Goal: Task Accomplishment & Management: Complete application form

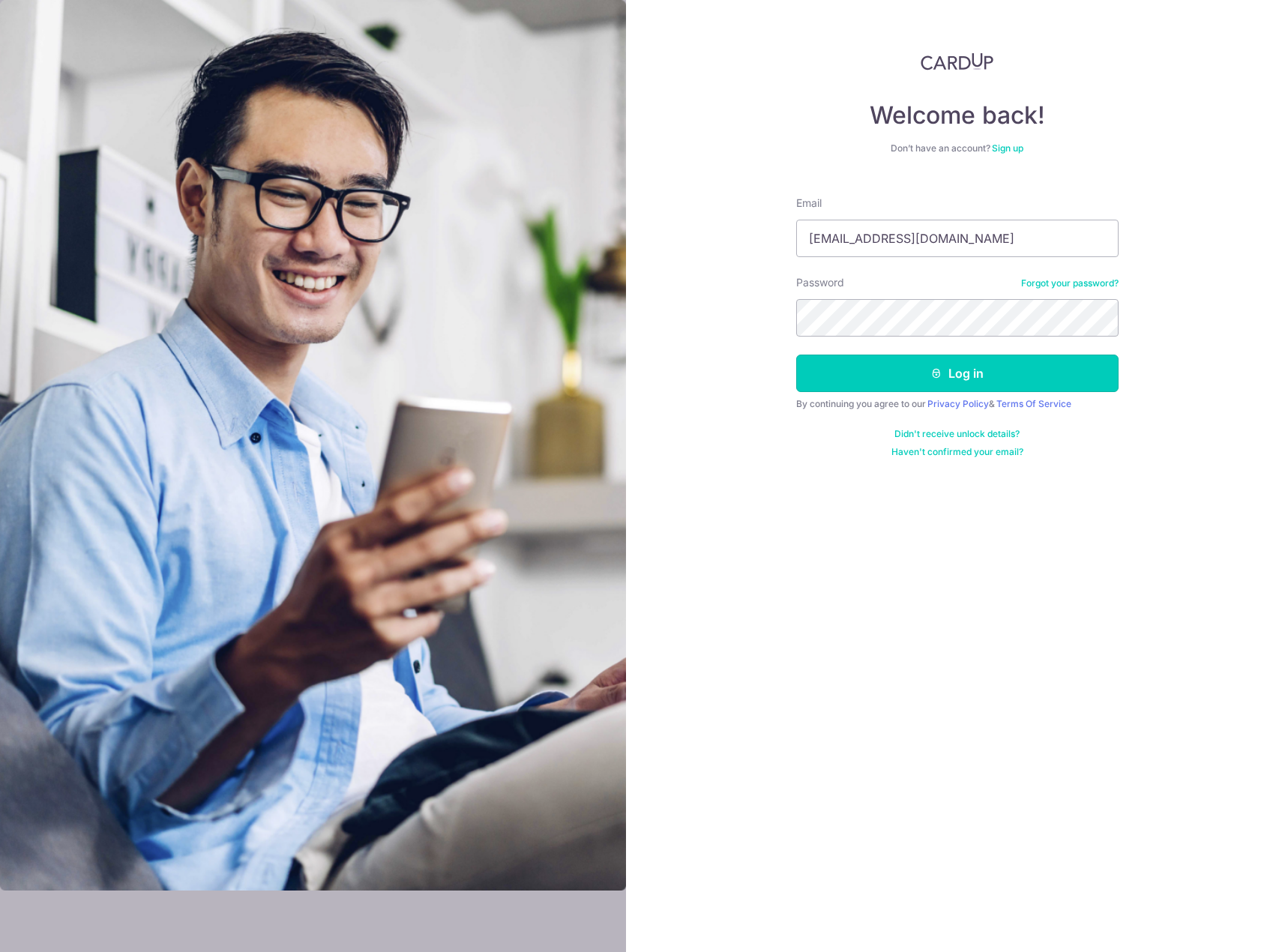
click at [940, 371] on icon "submit" at bounding box center [936, 373] width 12 height 12
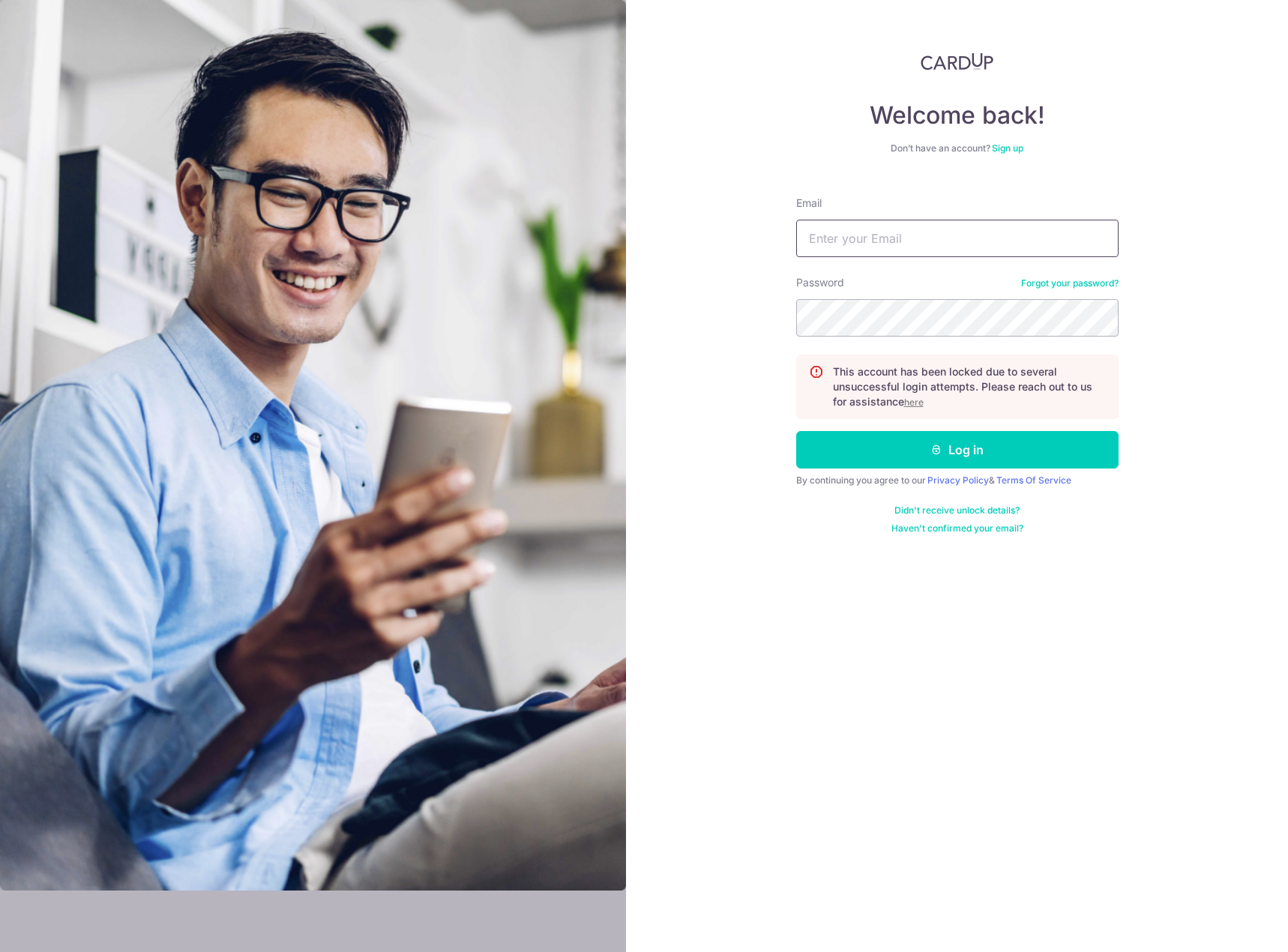
type input "[EMAIL_ADDRESS][DOMAIN_NAME]"
click at [957, 448] on button "Log in" at bounding box center [958, 449] width 322 height 38
click at [921, 405] on u "here" at bounding box center [913, 402] width 19 height 11
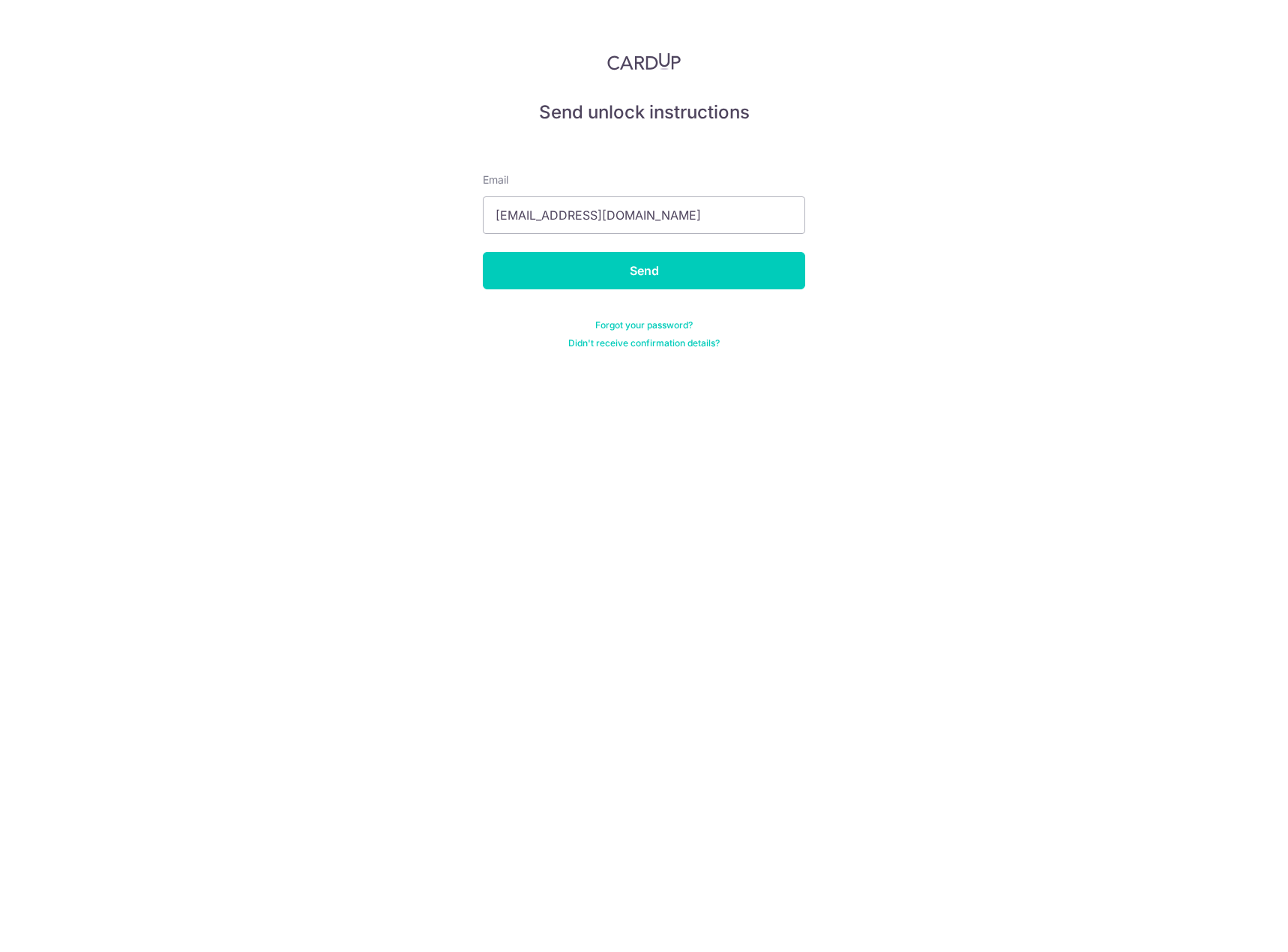
click at [810, 319] on div "Send unlock instructions Email ahddon@HOTMAIL.COM Send Forgot your password? Di…" at bounding box center [644, 476] width 1288 height 952
click at [647, 269] on input "Send" at bounding box center [644, 270] width 322 height 38
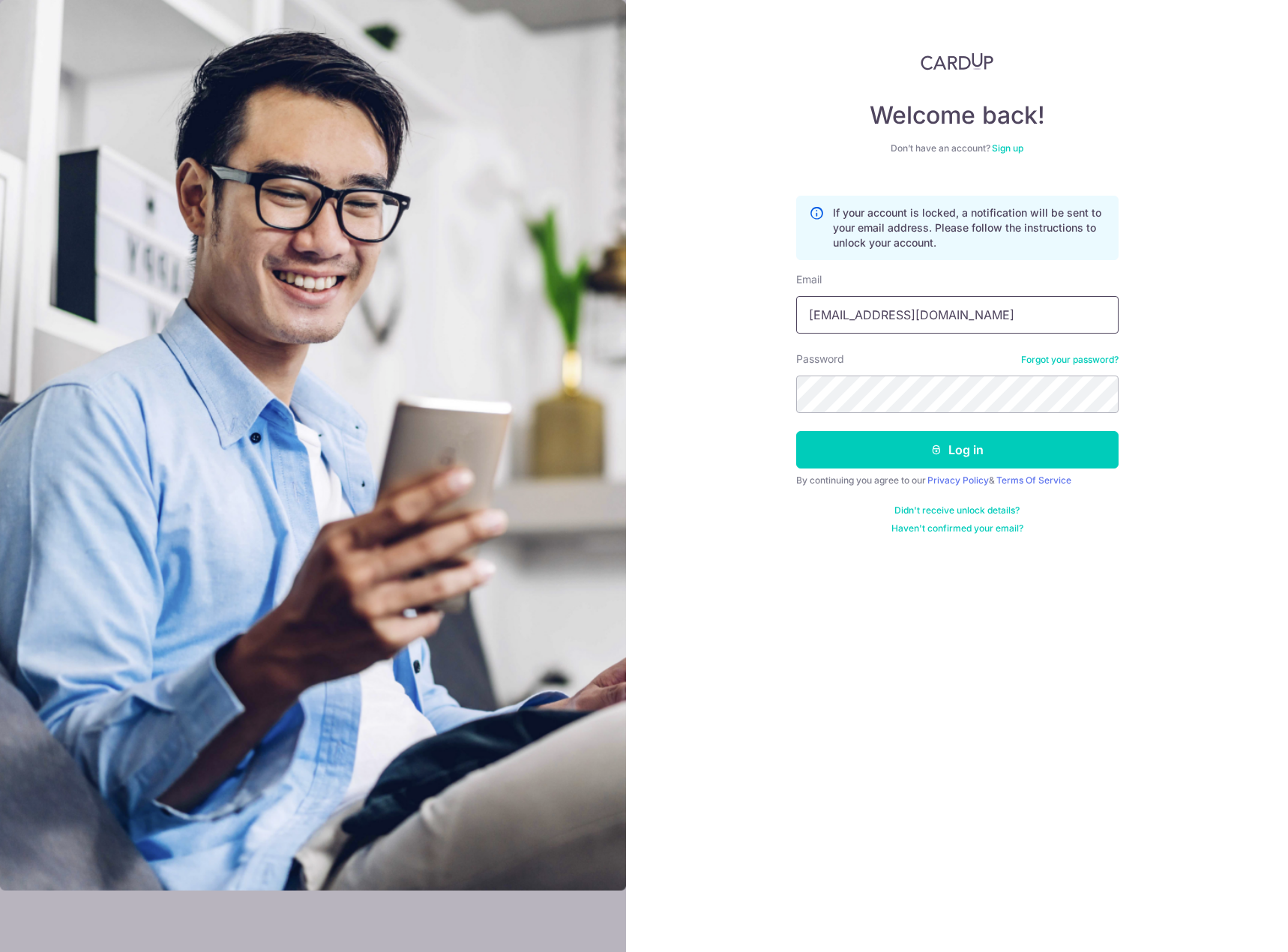
click at [989, 324] on input "[EMAIL_ADDRESS][DOMAIN_NAME]" at bounding box center [958, 314] width 322 height 38
click at [960, 509] on link "Didn't receive unlock details?" at bounding box center [957, 510] width 125 height 12
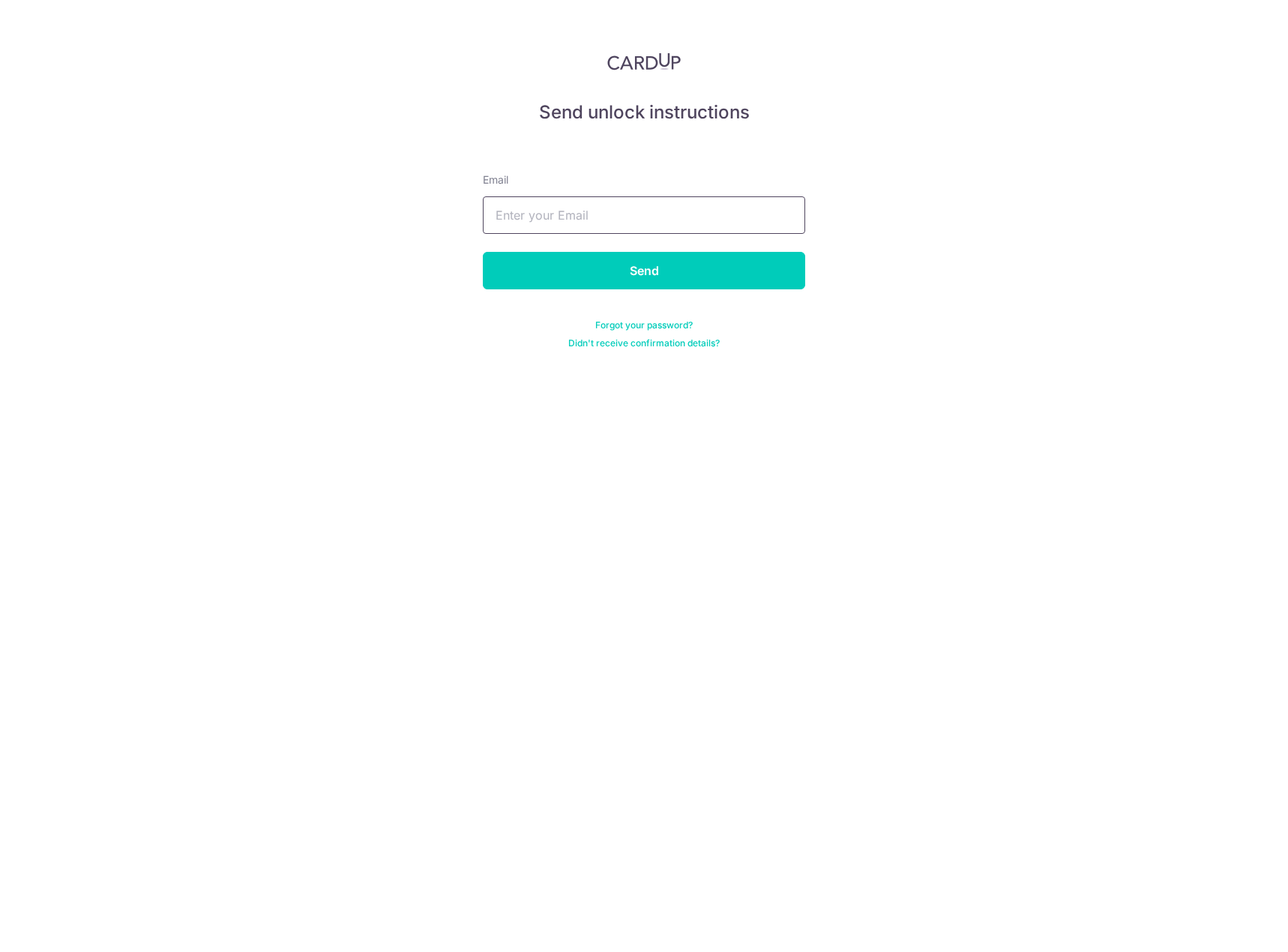
type input "[EMAIL_ADDRESS][DOMAIN_NAME]"
click at [650, 276] on input "Send" at bounding box center [644, 270] width 322 height 38
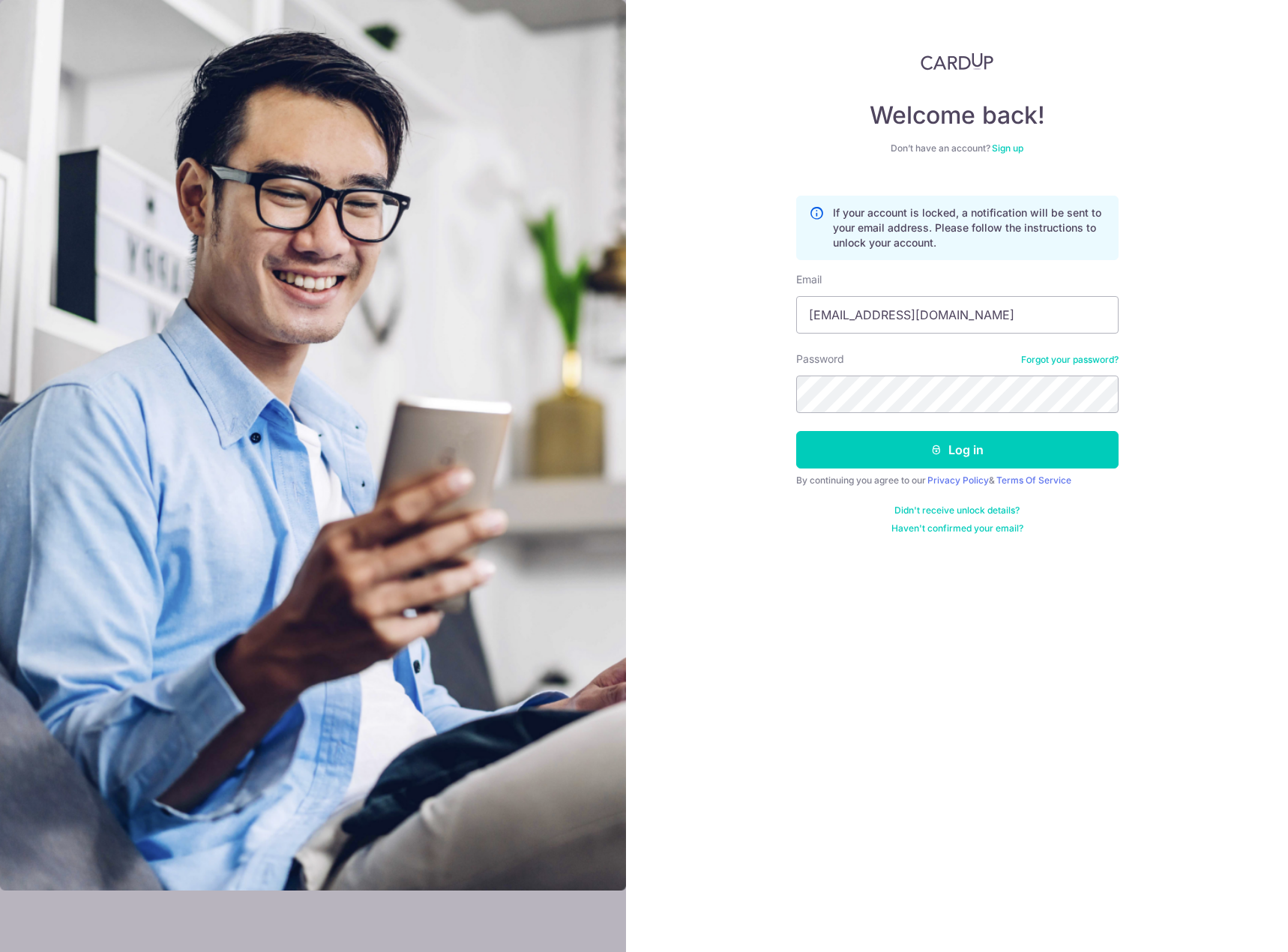
click at [978, 512] on link "Didn't receive unlock details?" at bounding box center [957, 510] width 125 height 12
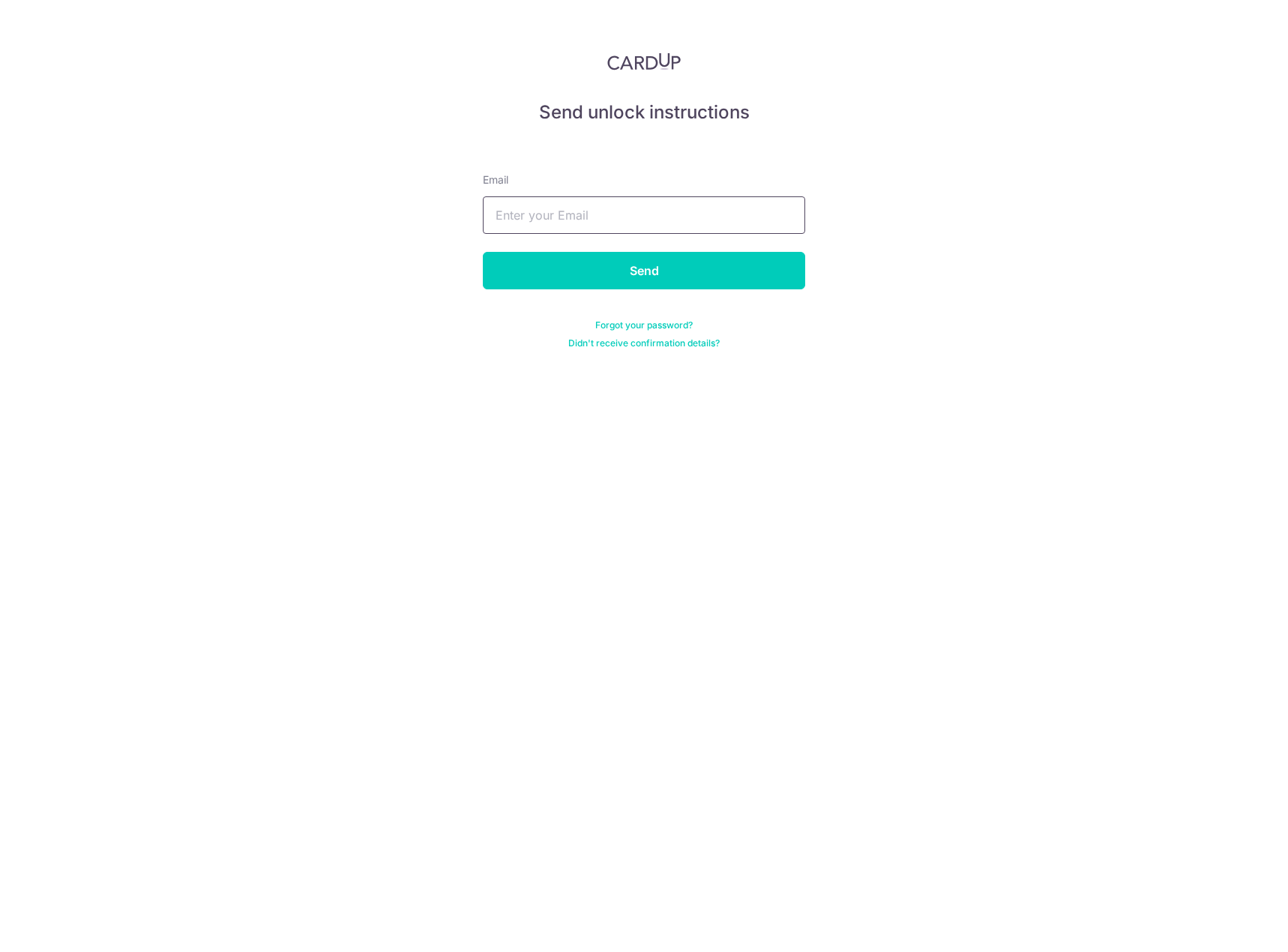
type input "[EMAIL_ADDRESS][DOMAIN_NAME]"
click at [662, 342] on link "Didn't receive confirmation details?" at bounding box center [643, 343] width 152 height 12
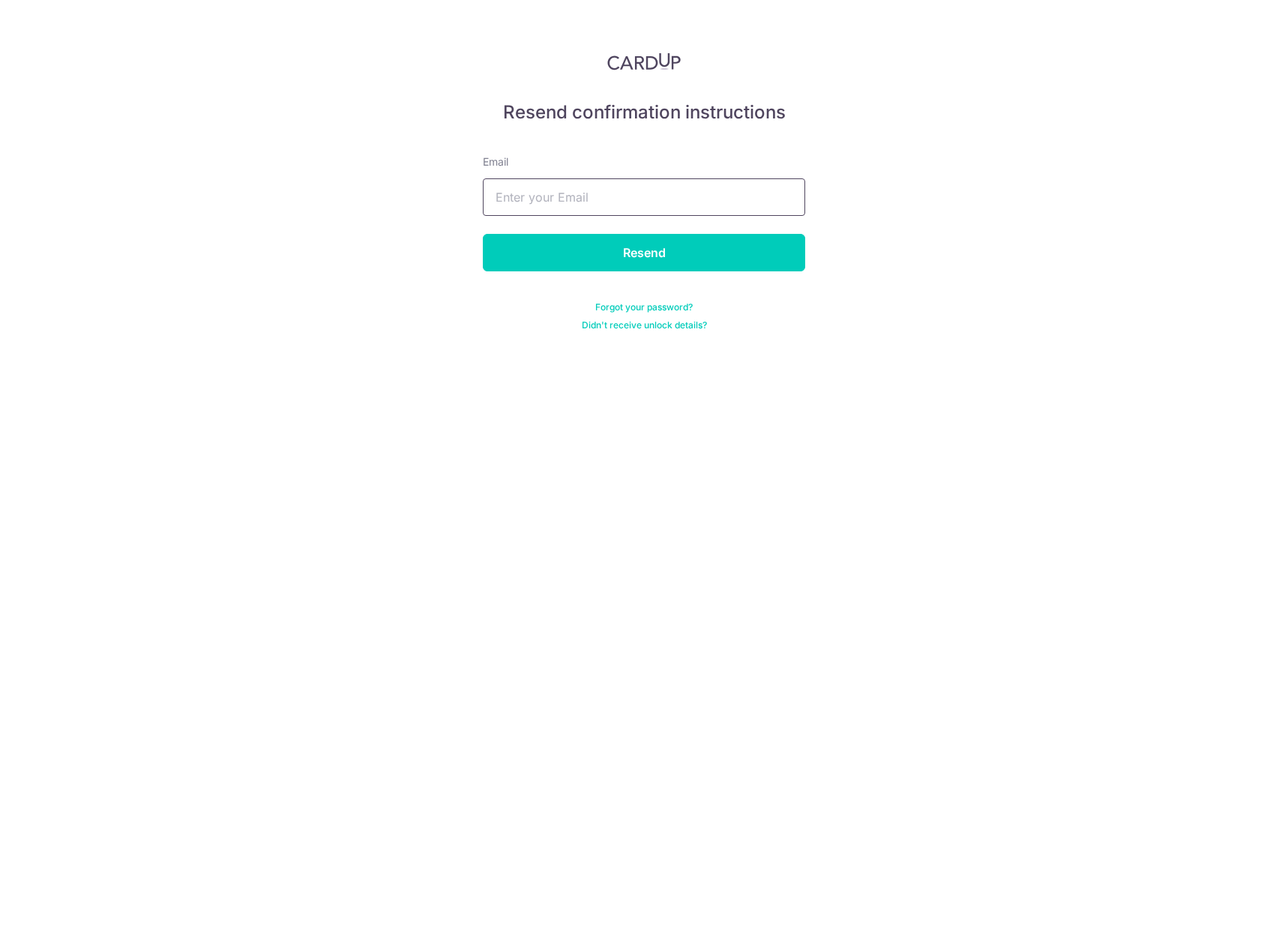
click at [666, 197] on input "text" at bounding box center [644, 196] width 322 height 38
type input "ahddon@hotmail.com"
click at [844, 456] on div "Resend confirmation instructions Email ahddon@hotmail.com Resend Forgot your pa…" at bounding box center [644, 476] width 1288 height 952
click at [658, 257] on input "Resend" at bounding box center [644, 253] width 322 height 38
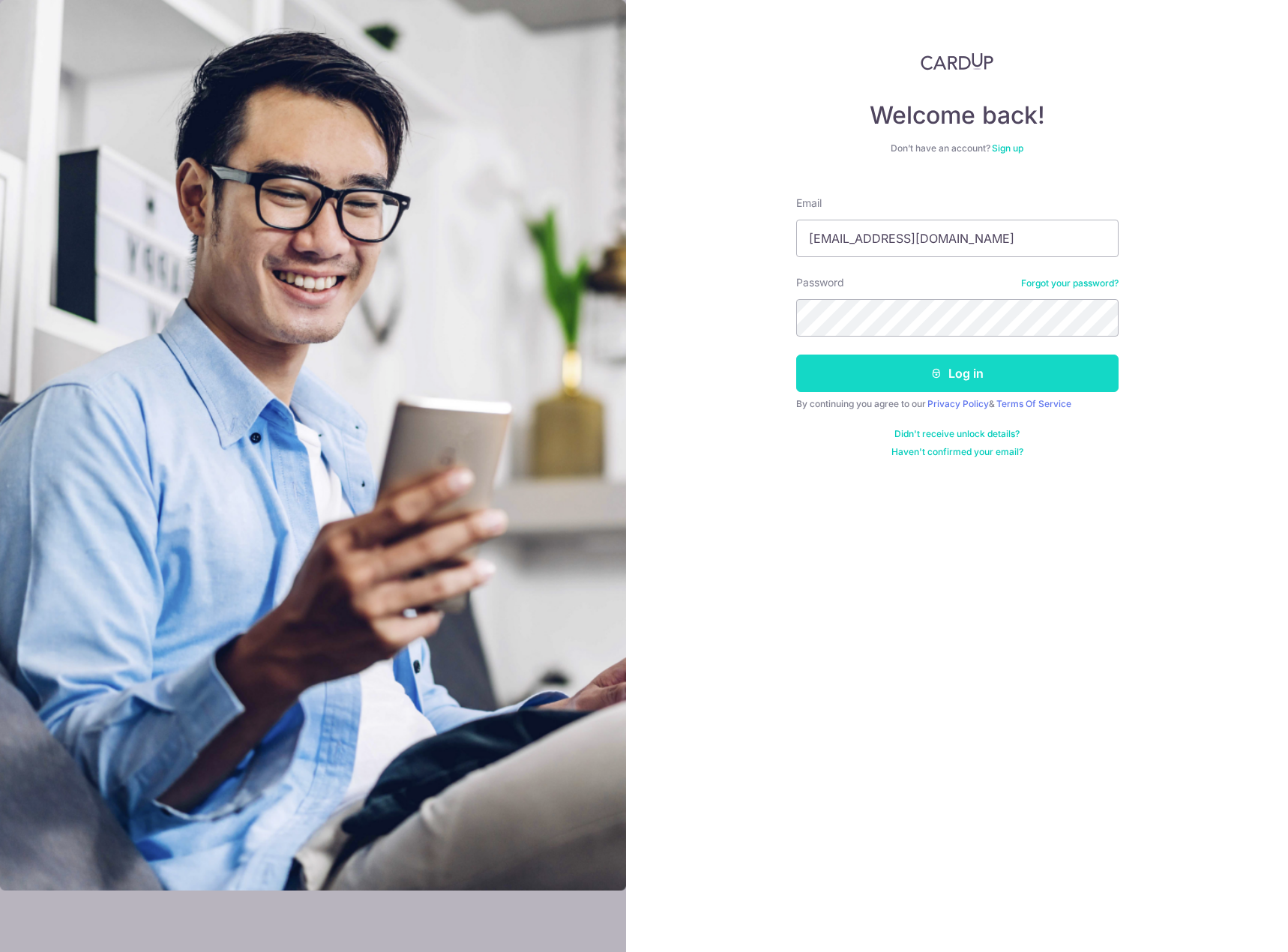
click at [961, 376] on button "Log in" at bounding box center [958, 373] width 322 height 38
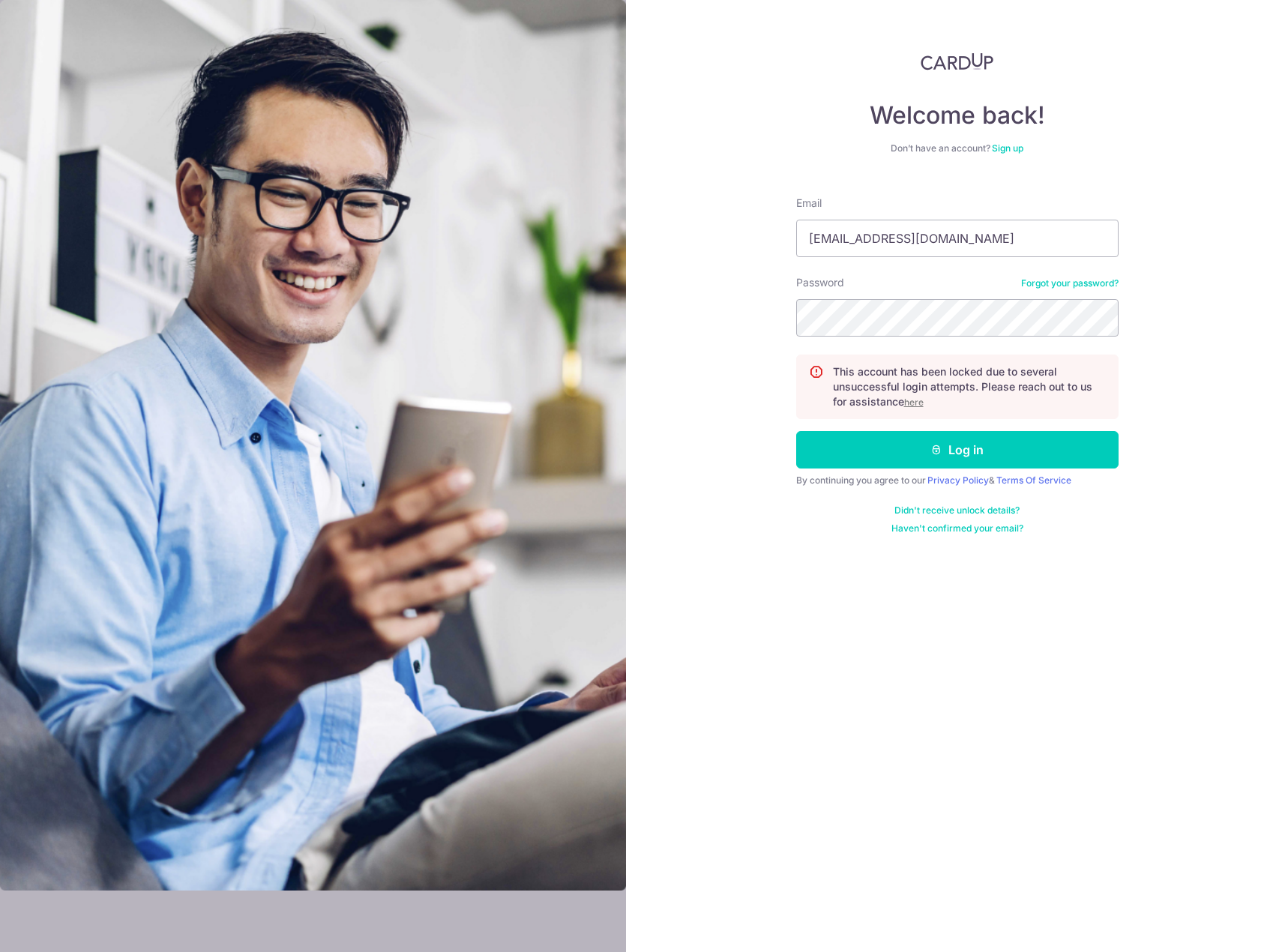
click at [922, 399] on u "here" at bounding box center [913, 402] width 19 height 11
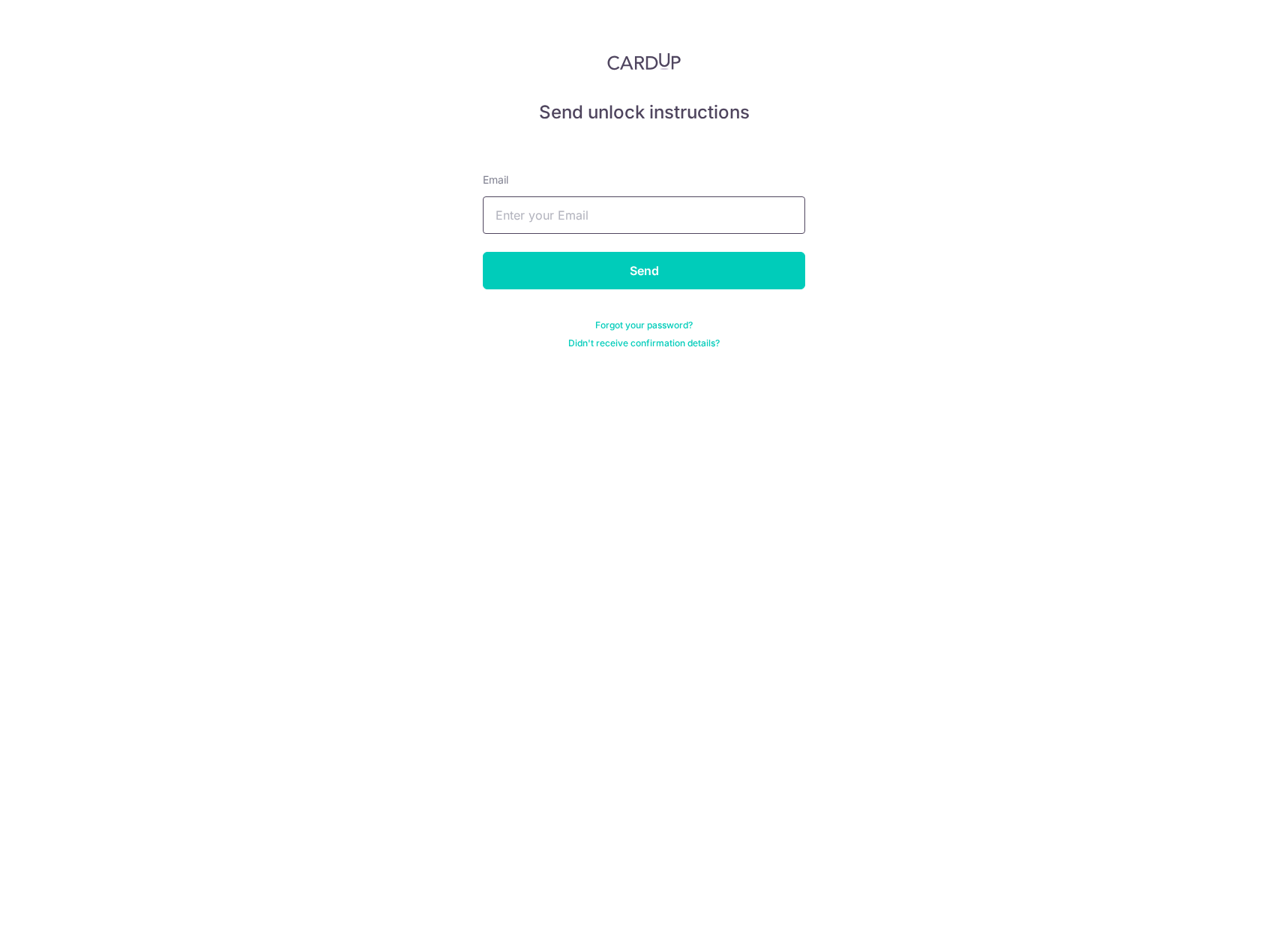
type input "[EMAIL_ADDRESS][DOMAIN_NAME]"
click at [635, 278] on input "Send" at bounding box center [644, 270] width 322 height 38
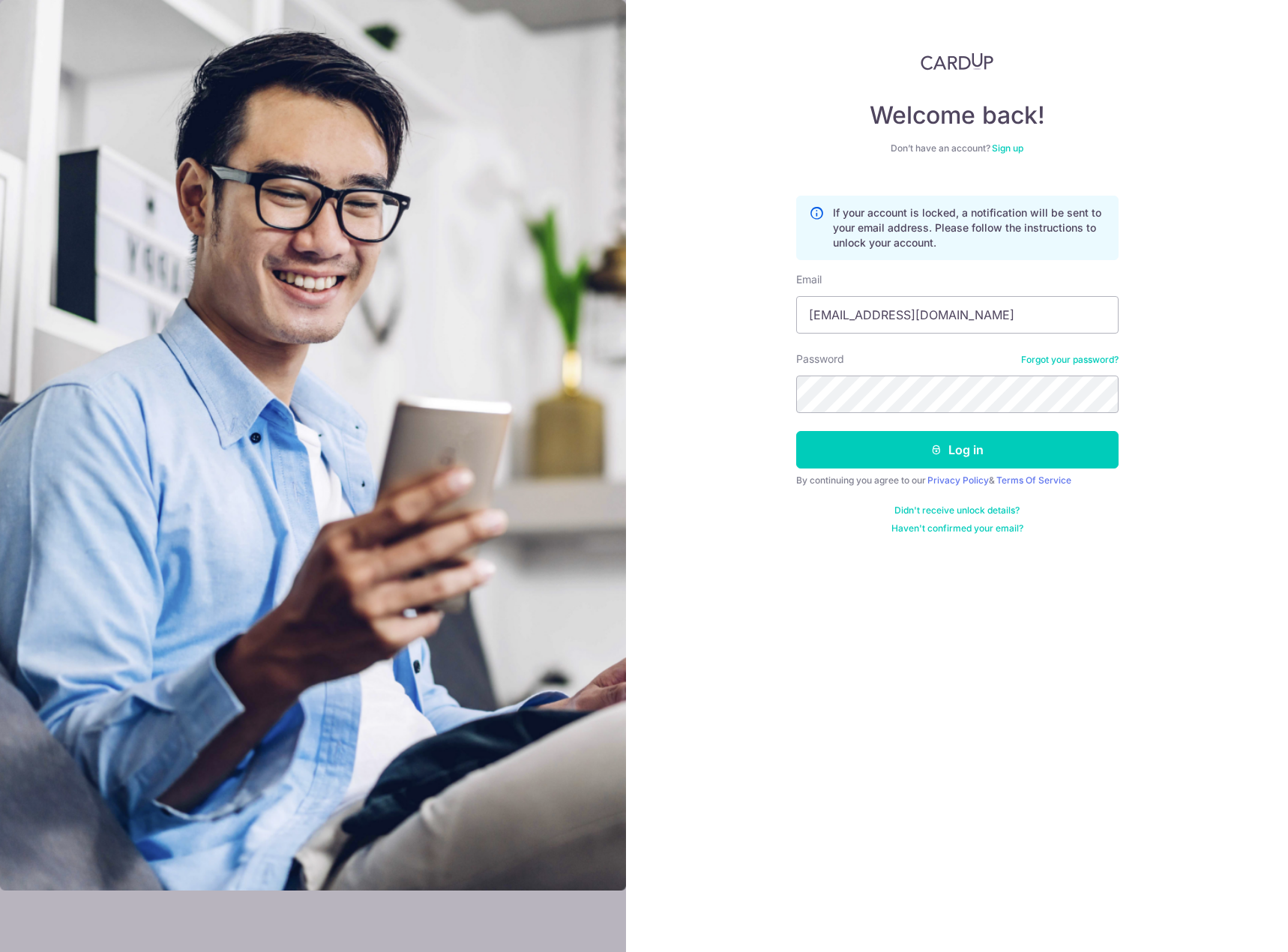
type input "ahddon@HOTMAIL.COM\"
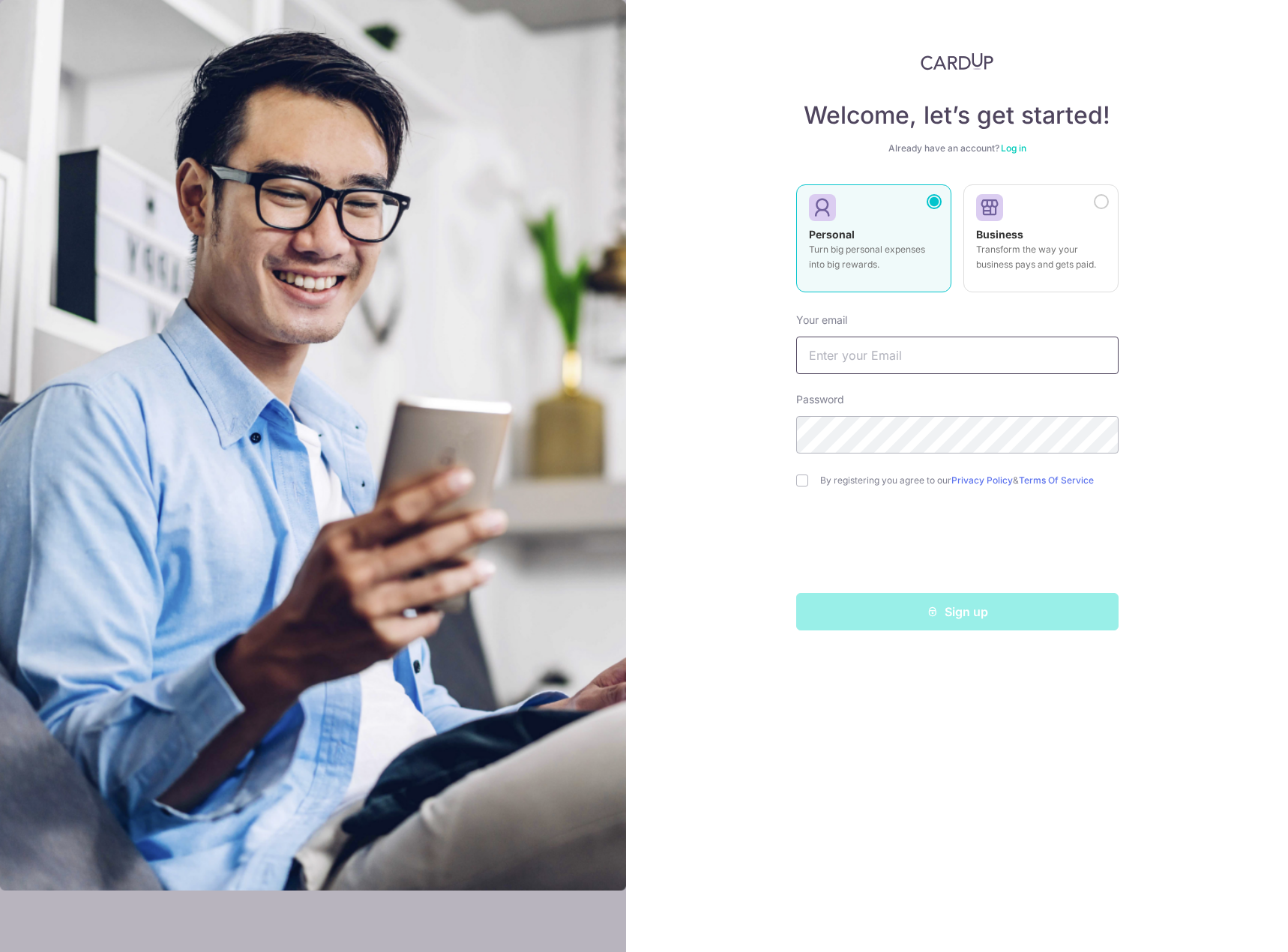
type input "[EMAIL_ADDRESS][DOMAIN_NAME]"
click at [802, 487] on div "By registering you agree to our Privacy Policy & Terms Of Service" at bounding box center [958, 480] width 322 height 18
click at [804, 480] on input "checkbox" at bounding box center [802, 480] width 12 height 12
checkbox input "true"
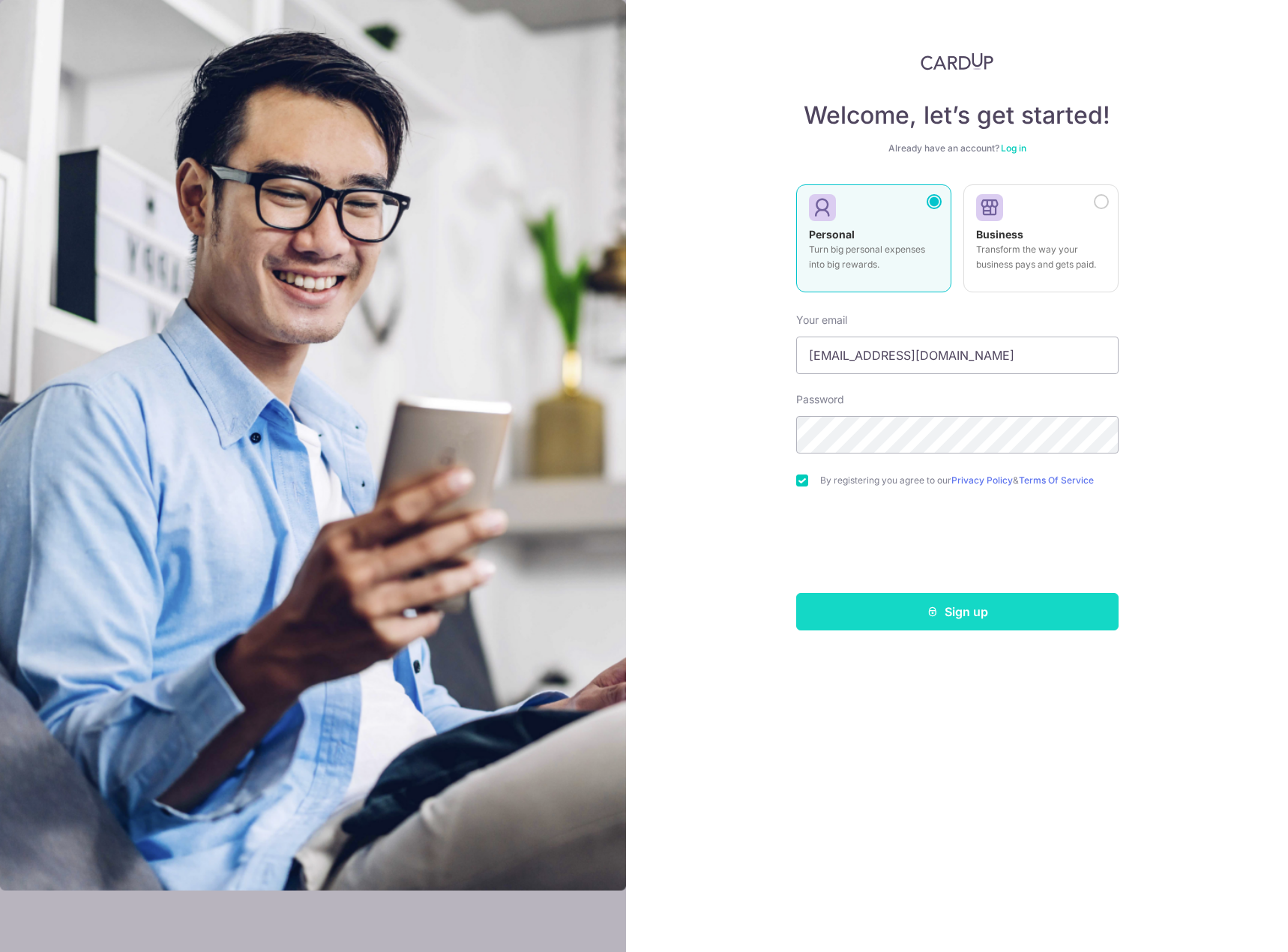
click at [993, 622] on button "Sign up" at bounding box center [958, 611] width 322 height 38
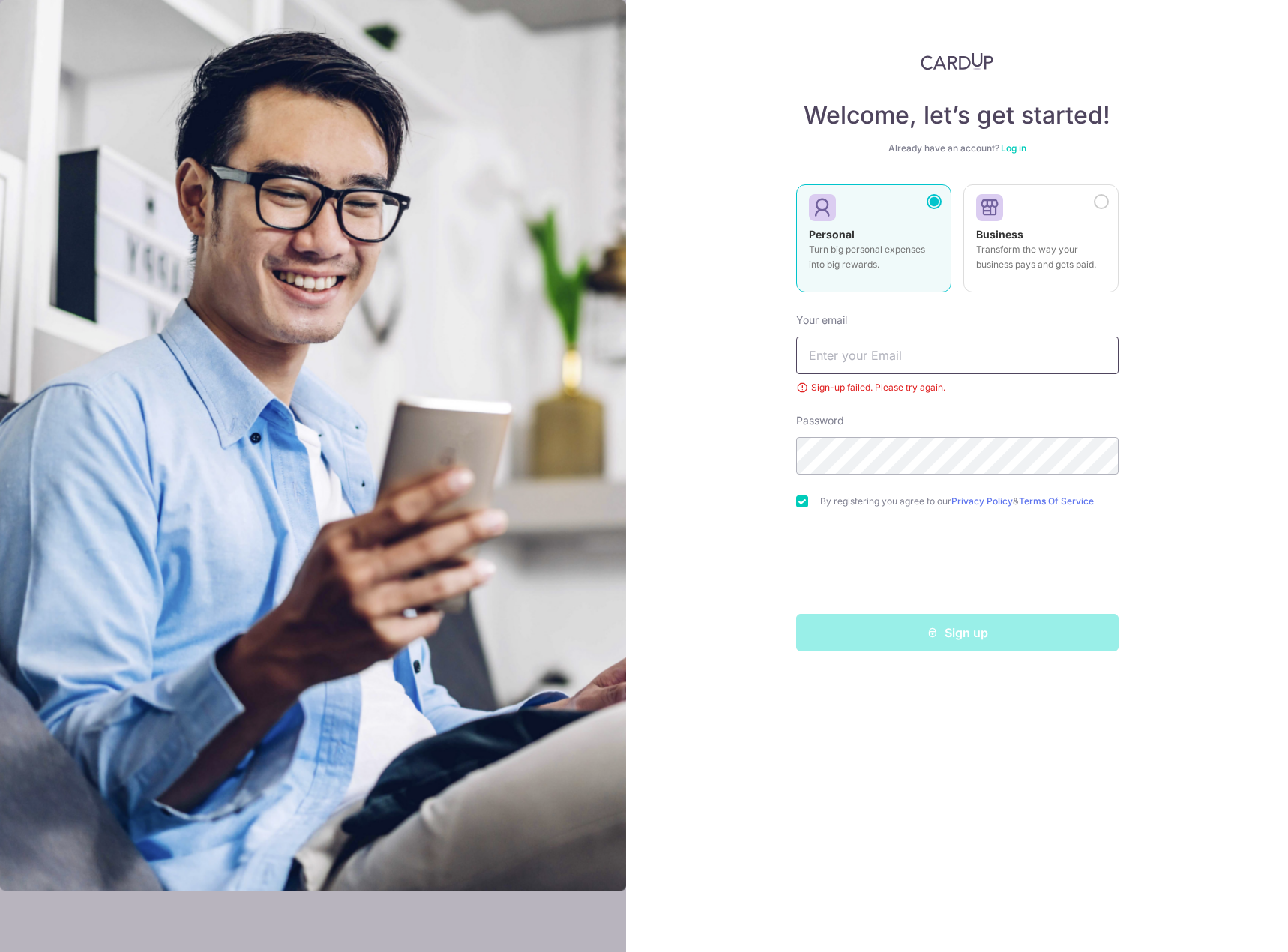
type input "[EMAIL_ADDRESS][DOMAIN_NAME]"
click at [1215, 342] on div "Welcome, let’s get started! Already have an account? Log in Personal Turn big p…" at bounding box center [956, 476] width 662 height 952
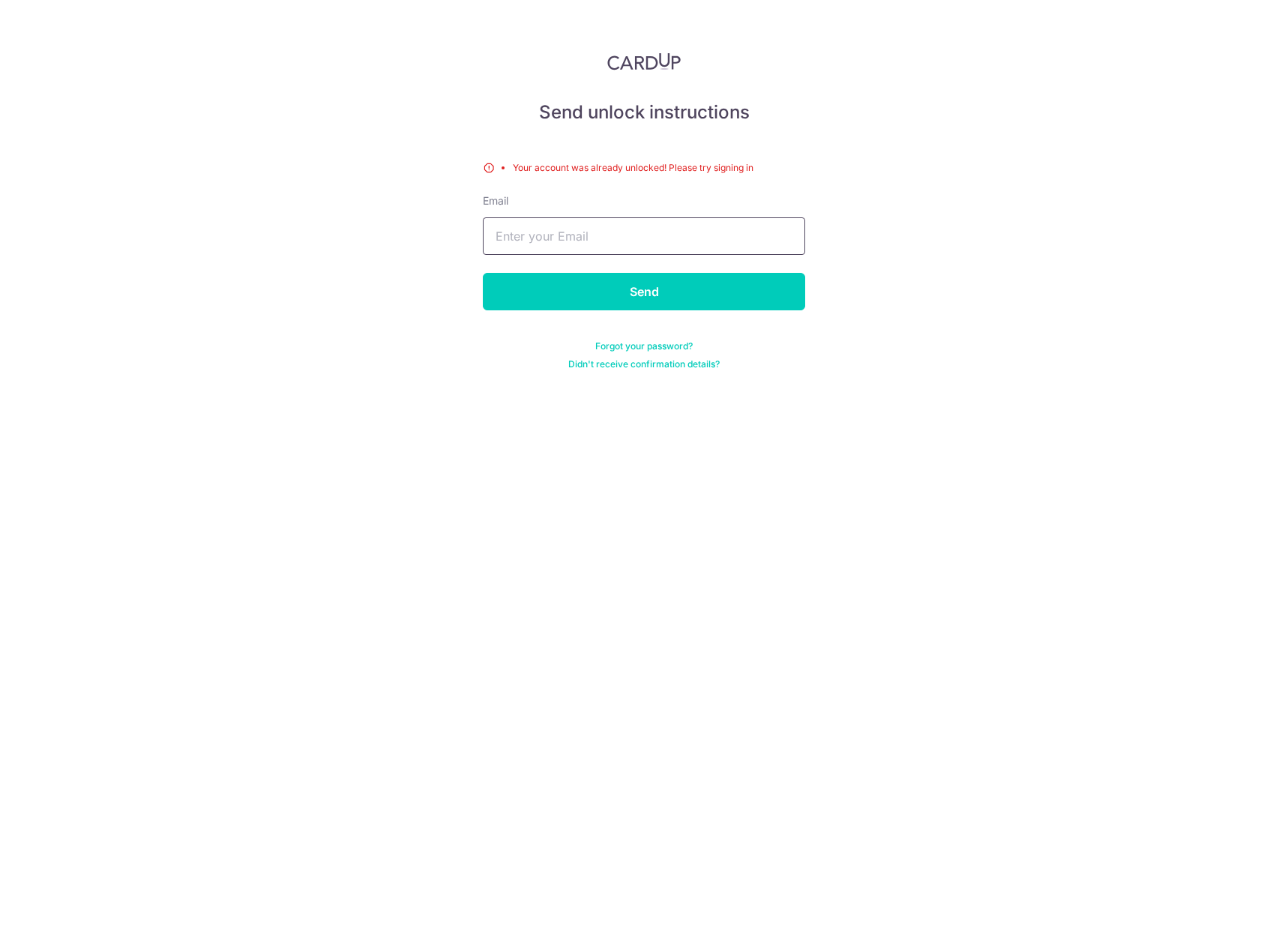
click at [669, 233] on input "text" at bounding box center [644, 236] width 322 height 38
type input "[EMAIL_ADDRESS][DOMAIN_NAME]"
click at [856, 442] on div "Send unlock instructions Your account was already unlocked! Please try signing …" at bounding box center [644, 476] width 1288 height 952
click at [660, 291] on input "Send" at bounding box center [644, 291] width 322 height 38
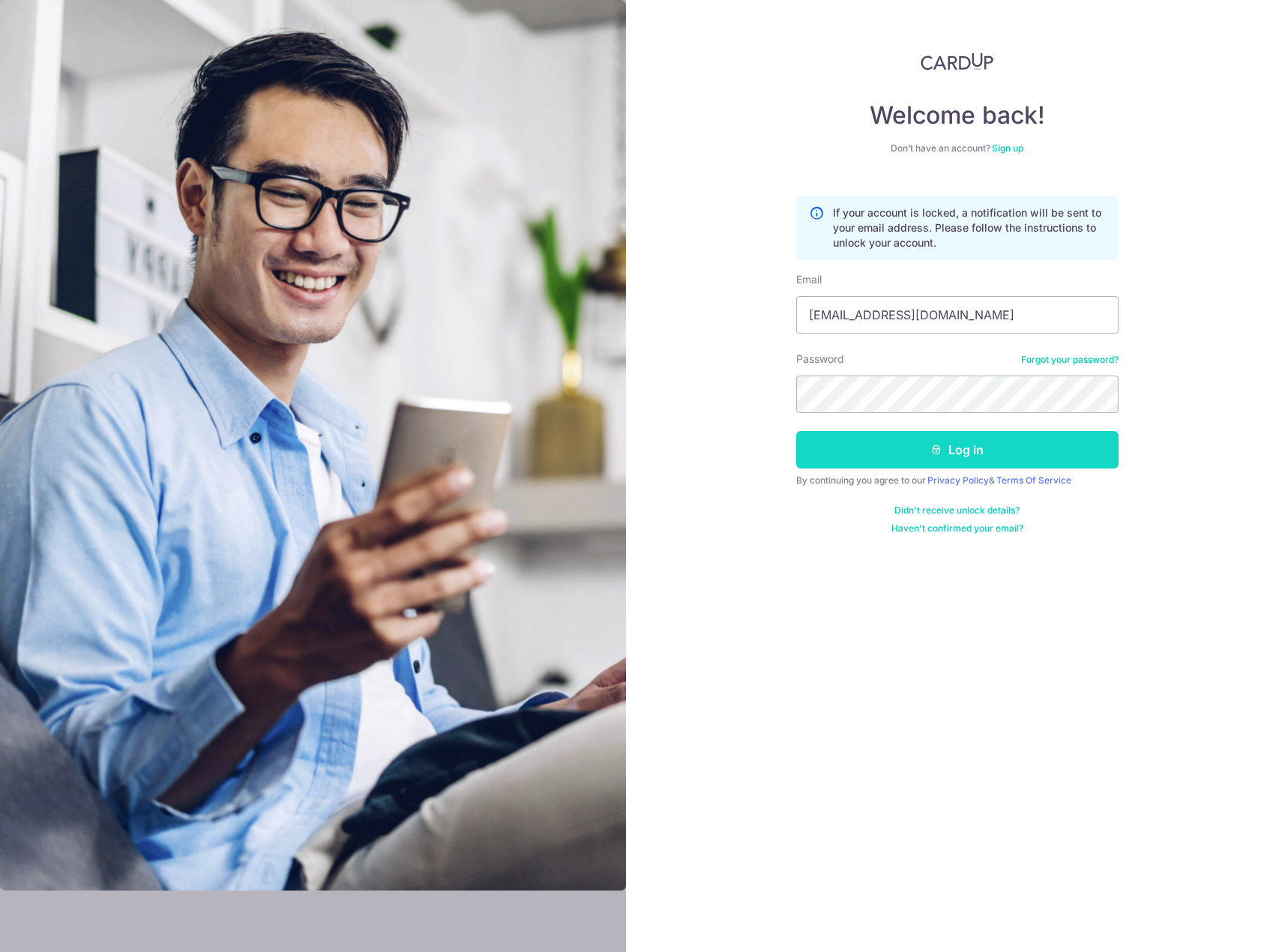
click at [963, 449] on button "Log in" at bounding box center [958, 449] width 322 height 38
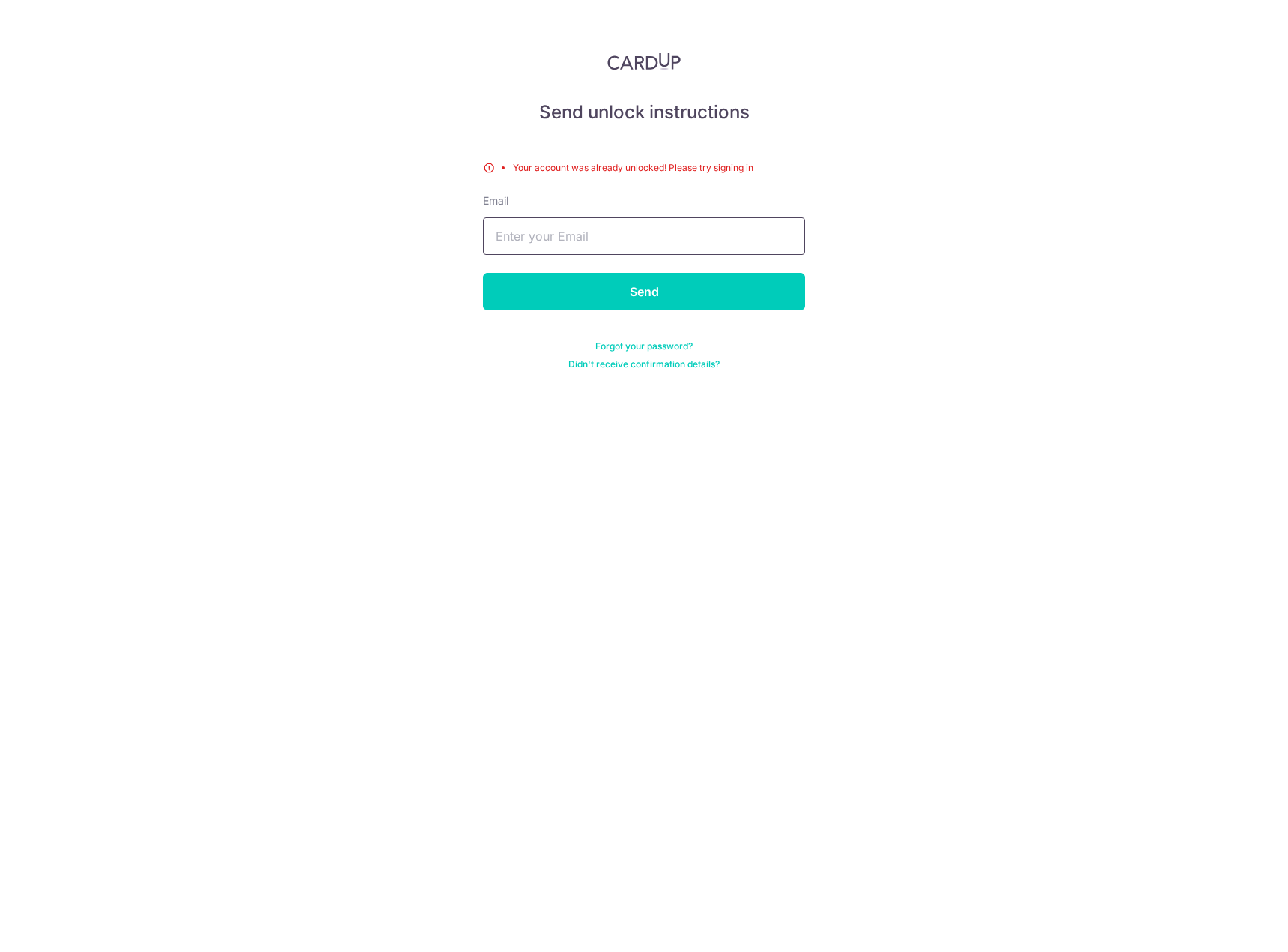
click at [687, 245] on input "text" at bounding box center [644, 236] width 322 height 38
type input "[EMAIL_ADDRESS][DOMAIN_NAME]"
click at [617, 290] on input "Send" at bounding box center [644, 291] width 322 height 38
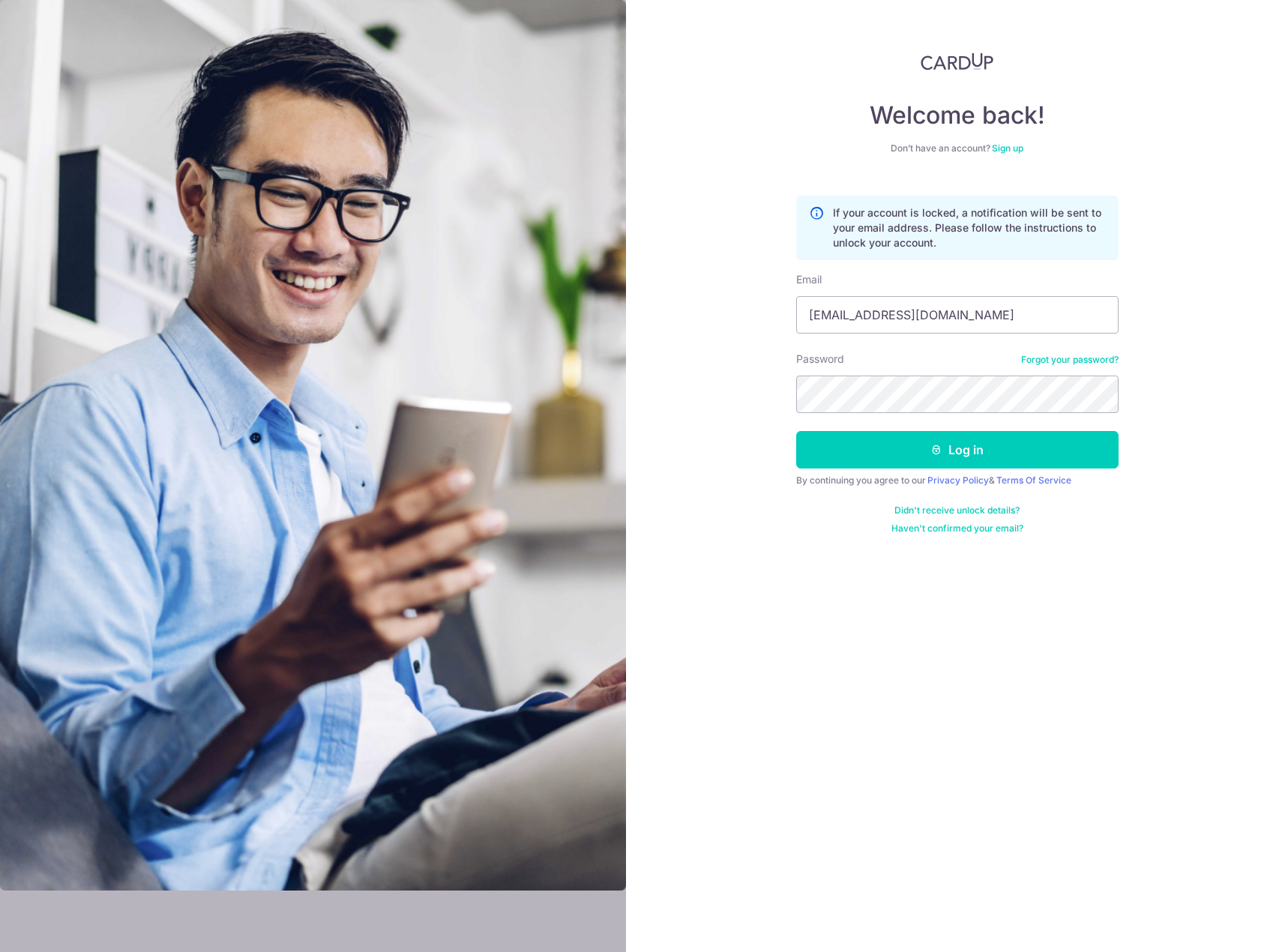
click at [980, 508] on link "Didn't receive unlock details?" at bounding box center [957, 510] width 125 height 12
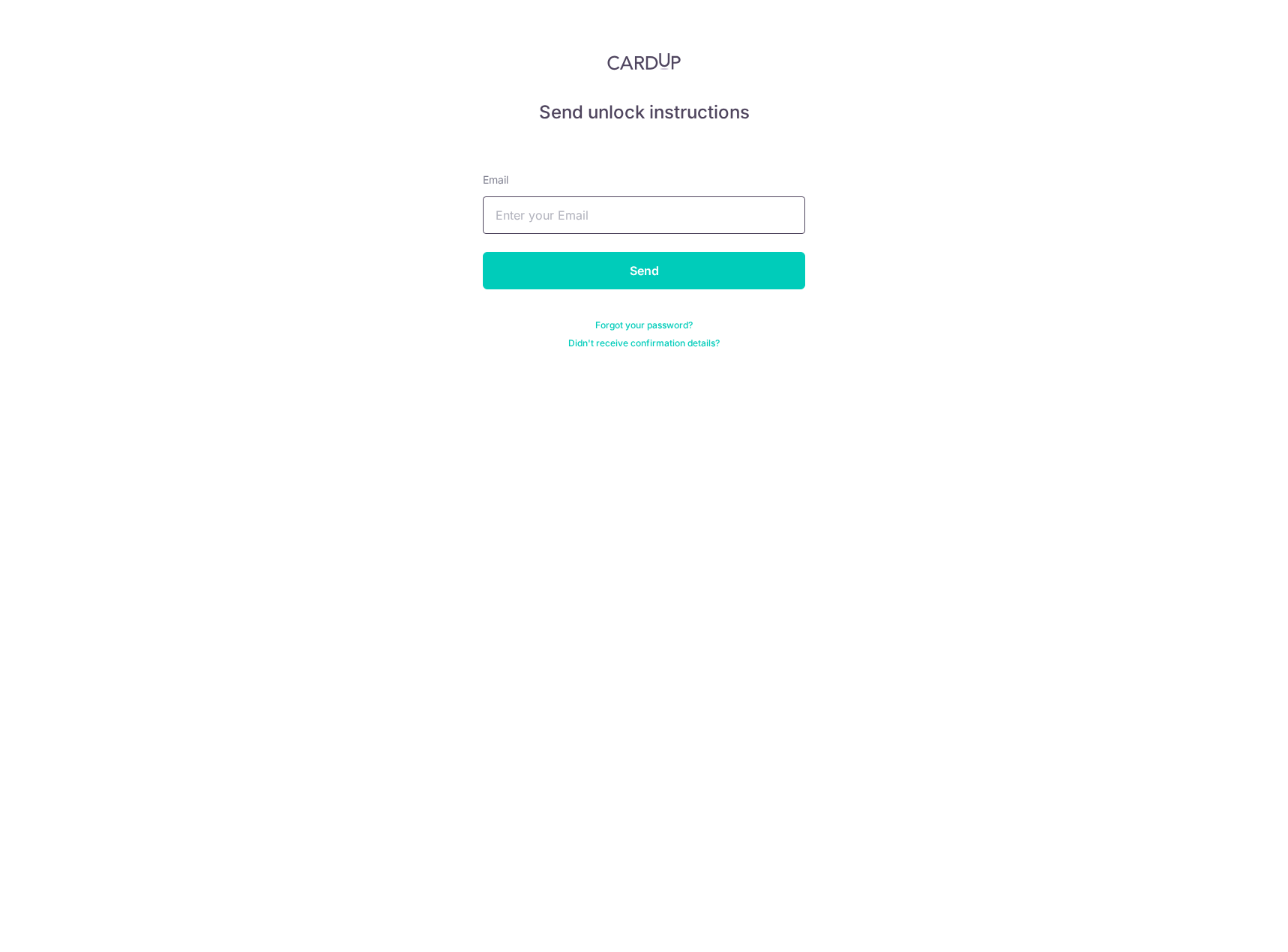
click at [657, 213] on input "text" at bounding box center [644, 215] width 322 height 38
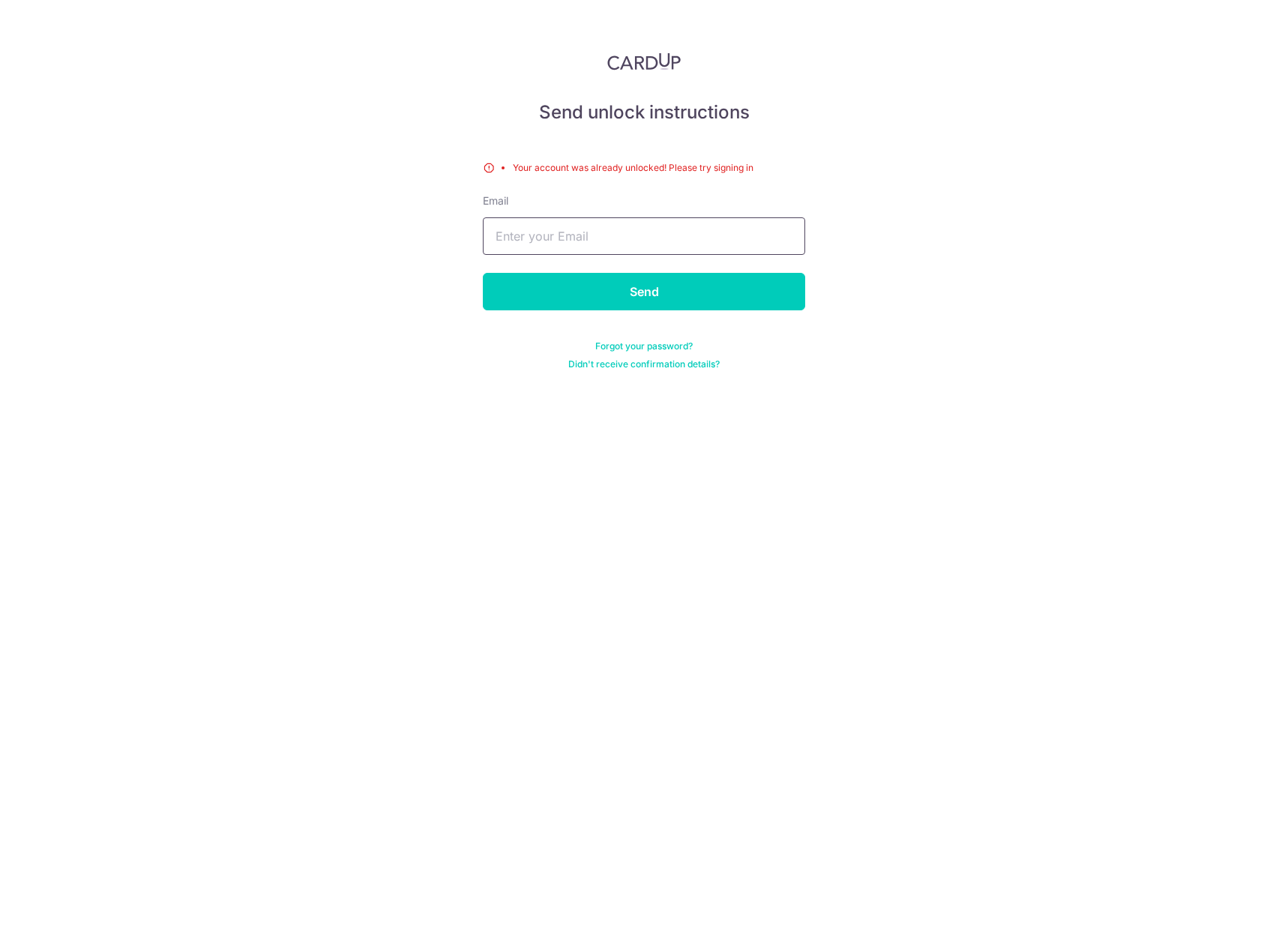
click at [683, 242] on input "text" at bounding box center [644, 236] width 322 height 38
type input "[EMAIL_ADDRESS][DOMAIN_NAME]"
click at [496, 394] on div "Send unlock instructions Your account was already unlocked! Please try signing …" at bounding box center [644, 476] width 1288 height 952
click at [633, 292] on input "Send" at bounding box center [644, 291] width 322 height 38
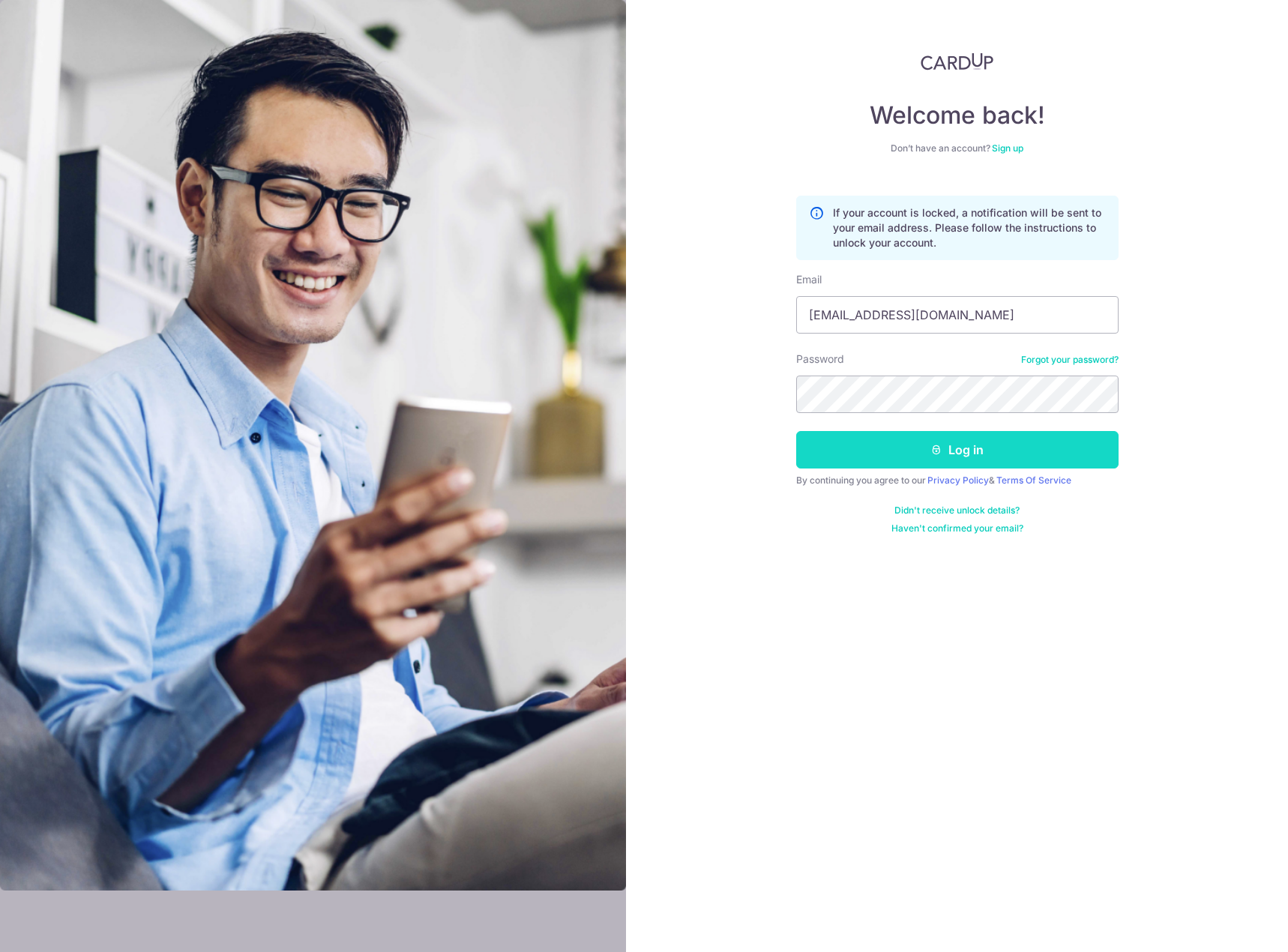
click at [966, 453] on button "Log in" at bounding box center [958, 449] width 322 height 38
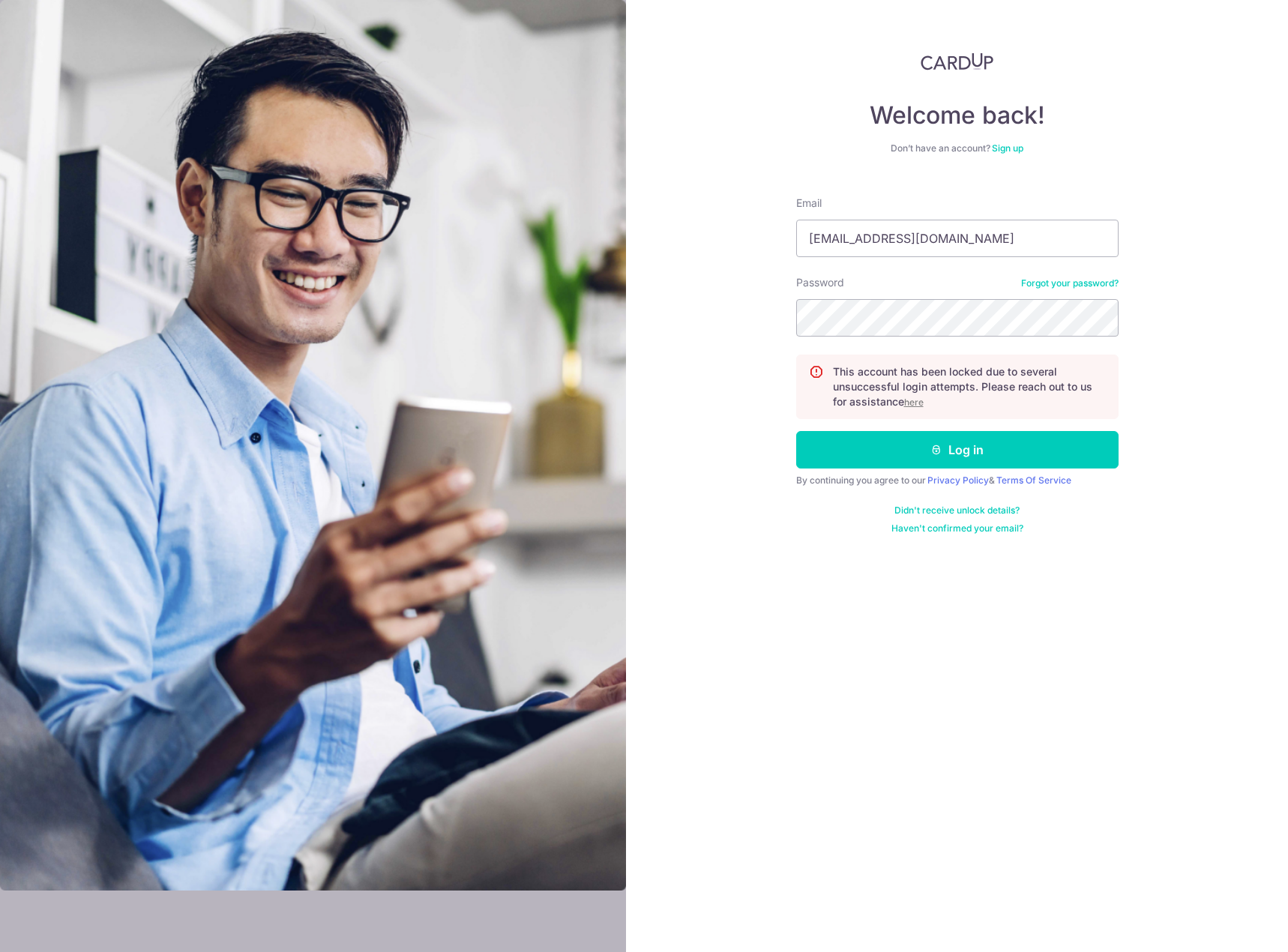
click at [924, 400] on u "here" at bounding box center [913, 402] width 19 height 11
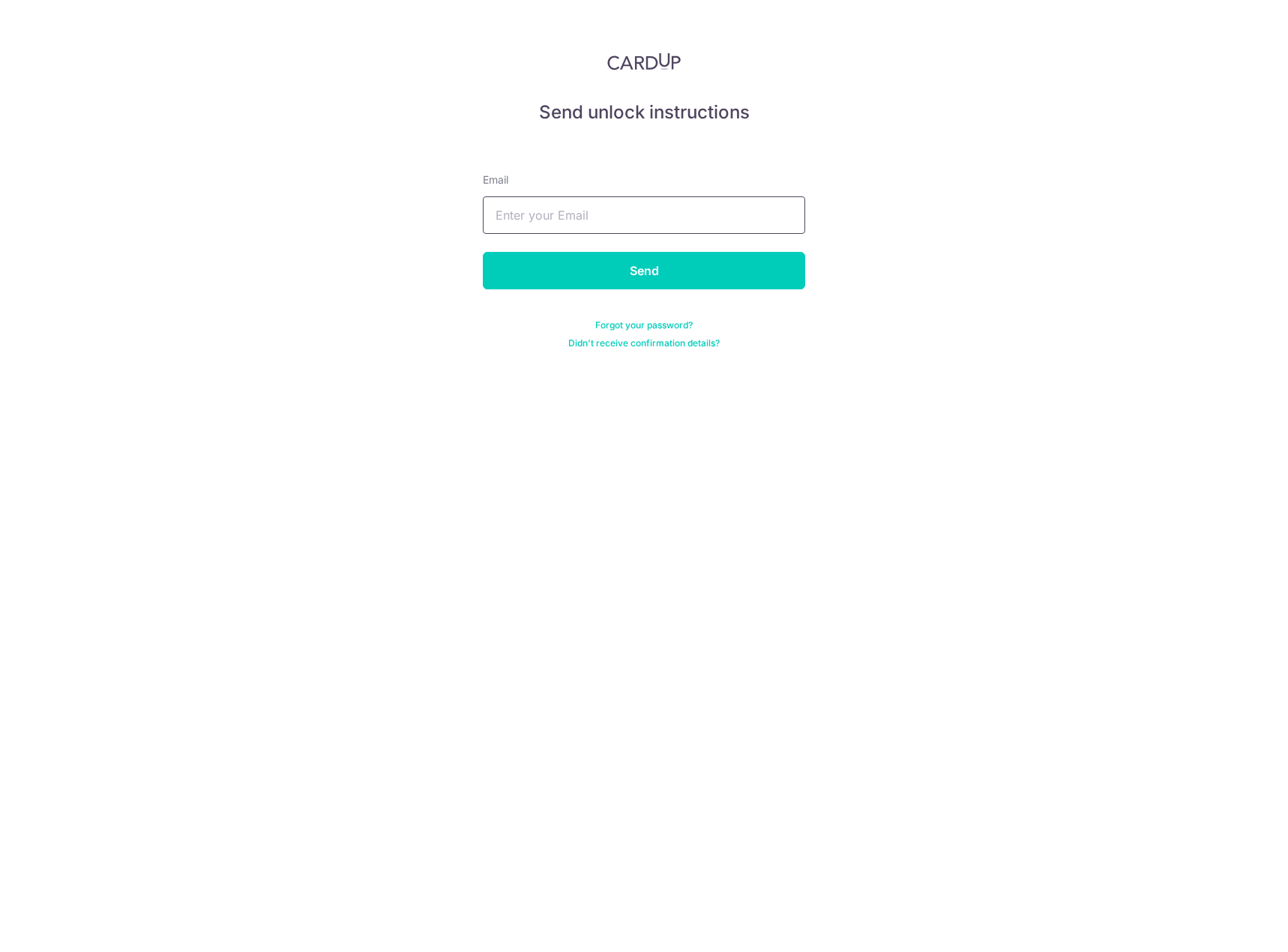
type input "[EMAIL_ADDRESS][DOMAIN_NAME]"
click at [636, 267] on input "Send" at bounding box center [644, 270] width 322 height 38
